Goal: Book appointment/travel/reservation

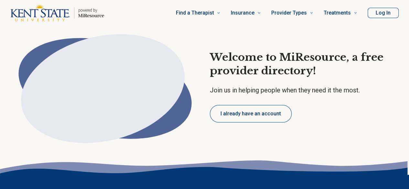
type textarea "*"
click at [254, 117] on button "I already have an account" at bounding box center [251, 113] width 82 height 17
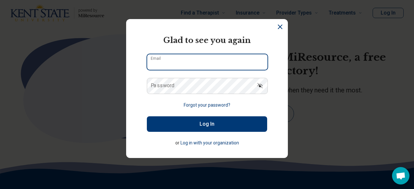
click at [211, 65] on input "Email" at bounding box center [207, 62] width 120 height 16
type input "**********"
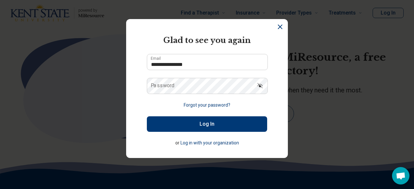
click at [278, 26] on icon "Dismiss" at bounding box center [280, 27] width 4 height 4
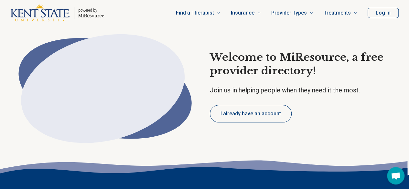
click at [380, 12] on button "Log In" at bounding box center [383, 13] width 31 height 10
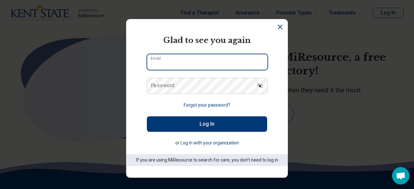
click at [193, 58] on input "Email" at bounding box center [207, 62] width 120 height 16
type input "**********"
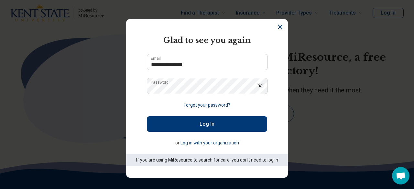
click at [277, 30] on icon "Dismiss" at bounding box center [280, 27] width 8 height 8
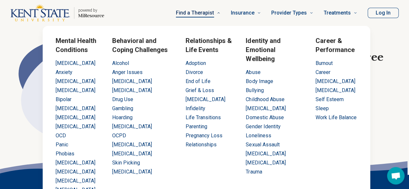
click at [196, 11] on span "Find a Therapist" at bounding box center [195, 12] width 38 height 9
click at [59, 73] on link "Anxiety" at bounding box center [64, 72] width 17 height 6
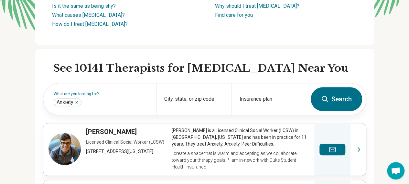
scroll to position [136, 0]
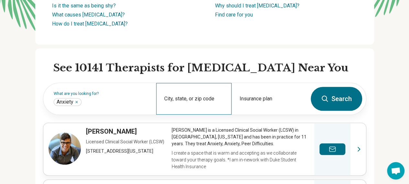
click at [191, 93] on div "City, state, or zip code" at bounding box center [193, 99] width 75 height 32
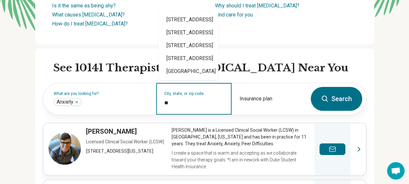
type input "*"
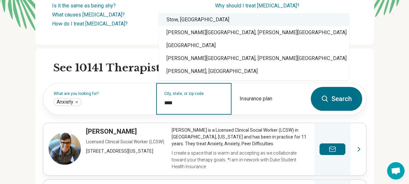
click at [187, 22] on div "Stow, [GEOGRAPHIC_DATA]" at bounding box center [254, 19] width 190 height 13
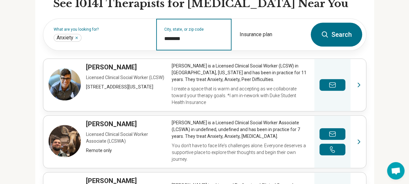
scroll to position [201, 0]
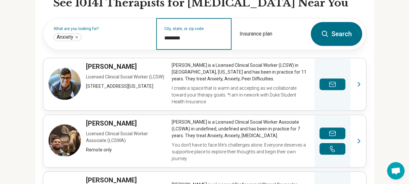
type input "********"
click at [338, 40] on button "Search" at bounding box center [336, 34] width 51 height 24
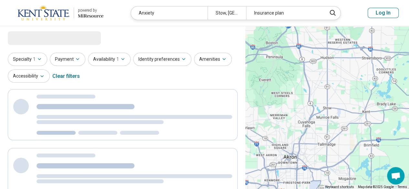
select select "***"
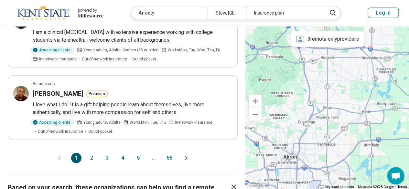
scroll to position [756, 0]
click at [91, 153] on button "2" at bounding box center [92, 158] width 10 height 10
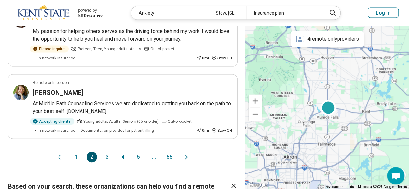
scroll to position [664, 0]
click at [112, 152] on button "3" at bounding box center [107, 157] width 10 height 10
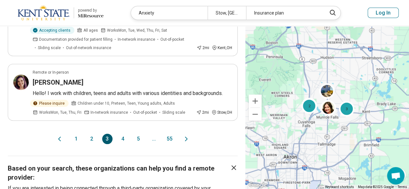
scroll to position [764, 0]
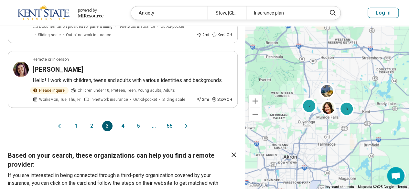
click at [123, 121] on button "4" at bounding box center [123, 126] width 10 height 10
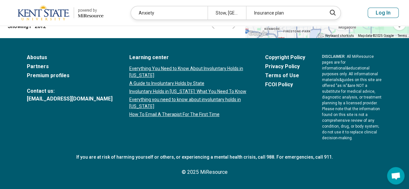
scroll to position [0, 0]
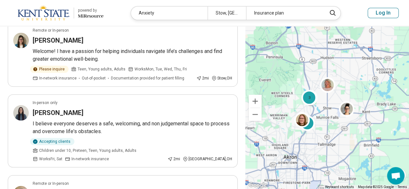
scroll to position [274, 0]
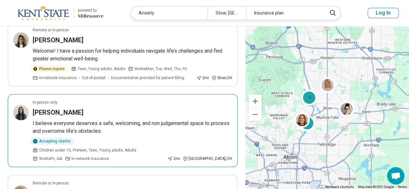
click at [64, 104] on div "In-person only" at bounding box center [132, 103] width 199 height 6
click at [73, 112] on h3 "[PERSON_NAME]" at bounding box center [58, 112] width 51 height 9
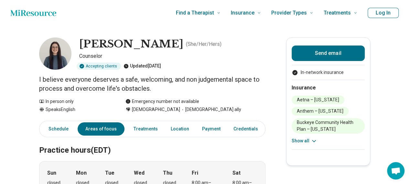
scroll to position [3, 5]
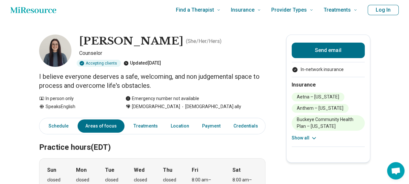
click at [64, 99] on div "In person only" at bounding box center [75, 98] width 73 height 7
click at [53, 125] on link "Schedule" at bounding box center [57, 126] width 32 height 13
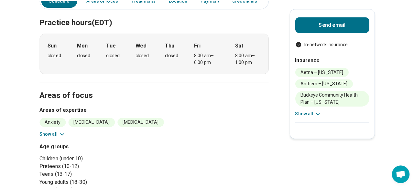
scroll to position [0, 5]
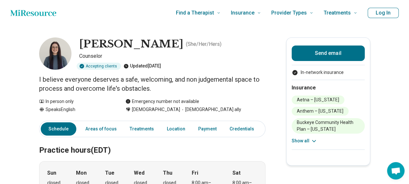
click at [382, 10] on button "Log In" at bounding box center [383, 13] width 31 height 10
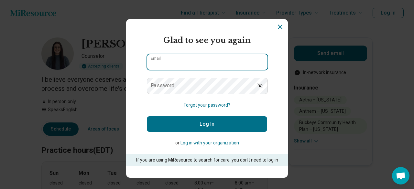
click at [216, 66] on input "Email" at bounding box center [207, 62] width 120 height 16
type input "**********"
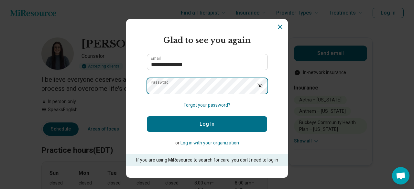
click at [147, 116] on button "Log In" at bounding box center [207, 124] width 120 height 16
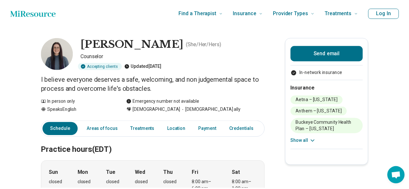
scroll to position [0, 0]
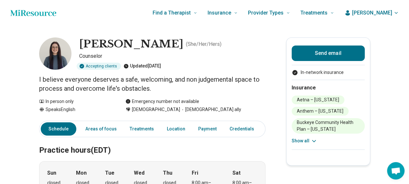
click at [384, 9] on span "Emma" at bounding box center [372, 13] width 40 height 8
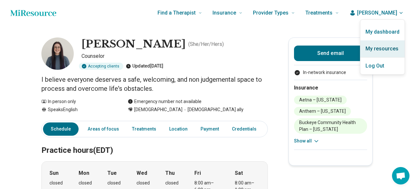
click at [378, 43] on link "My resources" at bounding box center [382, 48] width 44 height 17
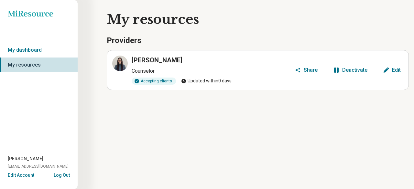
click at [386, 69] on icon "button" at bounding box center [385, 70] width 5 height 5
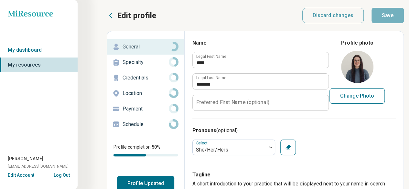
click at [140, 91] on p "Location" at bounding box center [146, 94] width 46 height 8
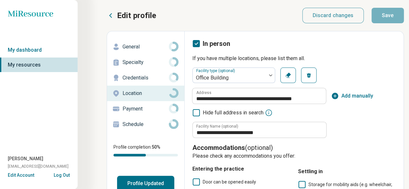
click at [198, 40] on icon at bounding box center [196, 43] width 7 height 7
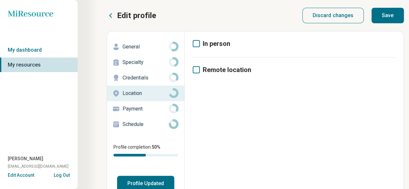
click at [198, 40] on icon at bounding box center [196, 43] width 7 height 7
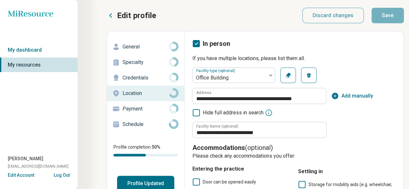
click at [198, 40] on icon at bounding box center [196, 43] width 7 height 7
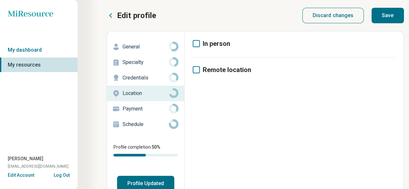
click at [197, 68] on icon at bounding box center [196, 69] width 7 height 7
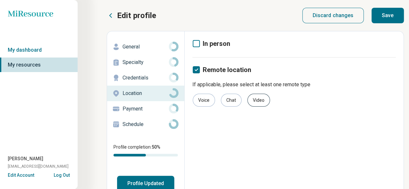
click at [256, 100] on div "Video" at bounding box center [258, 100] width 23 height 13
click at [200, 44] on label "In person" at bounding box center [211, 43] width 38 height 9
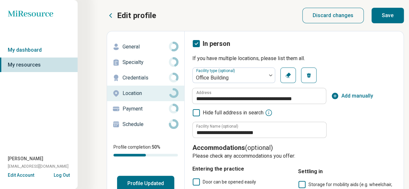
click at [395, 13] on button "Save" at bounding box center [387, 16] width 32 height 16
